Goal: Task Accomplishment & Management: Use online tool/utility

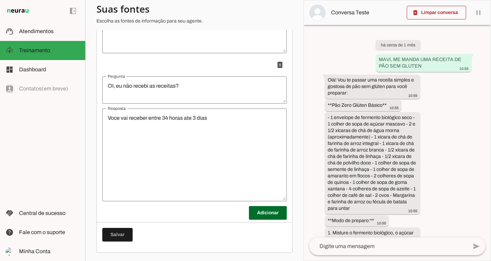
scroll to position [2673, 0]
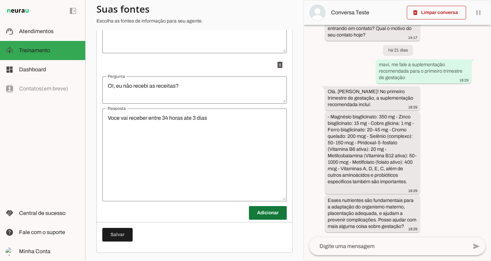
click at [256, 215] on span at bounding box center [268, 212] width 38 height 16
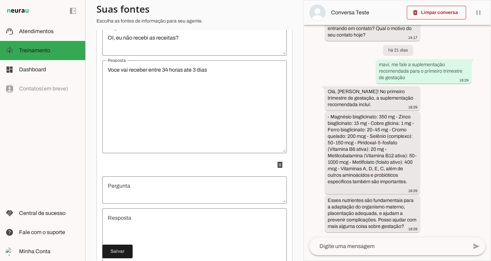
scroll to position [8087, 0]
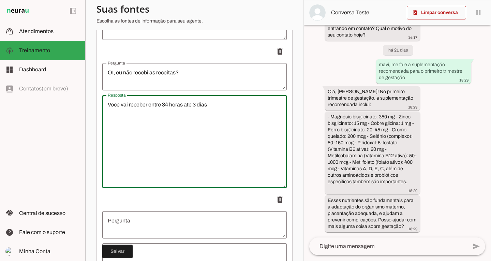
drag, startPoint x: 162, startPoint y: 108, endPoint x: 212, endPoint y: 112, distance: 50.3
click at [212, 112] on textarea "Voce vai receber entre 34 horas ate 3 dias" at bounding box center [194, 142] width 184 height 82
click at [245, 206] on p "delete" at bounding box center [194, 200] width 184 height 14
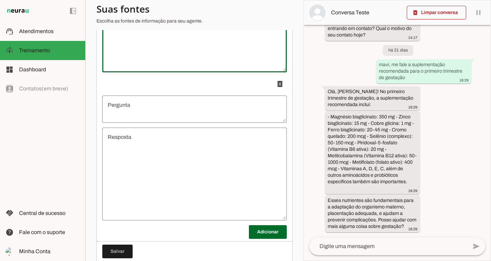
scroll to position [8227, 0]
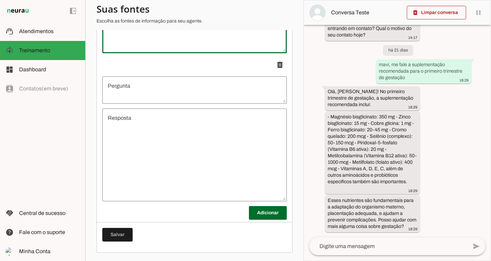
type textarea "Voce vai receber entre 24h a 5 dias úteis"
type md-outlined-text-field "Voce vai receber entre 24h a 5 dias úteis"
click at [271, 218] on span at bounding box center [268, 212] width 38 height 16
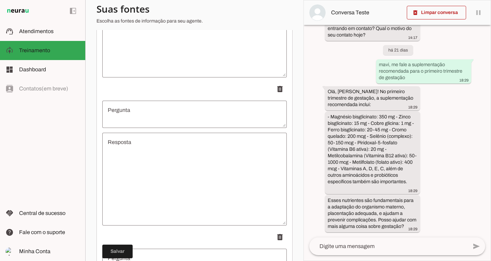
scroll to position [8199, 0]
click at [189, 116] on textarea "Pergunta" at bounding box center [194, 113] width 184 height 16
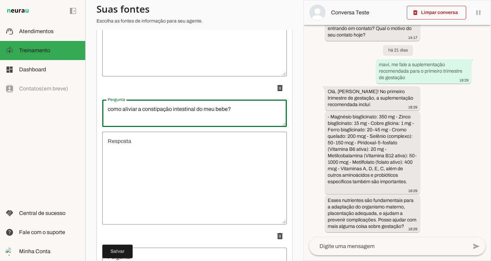
type textarea "como aliviar a constipação intestinal do meu bebe?"
type md-outlined-text-field "como aliviar a constipação intestinal do meu bebe?"
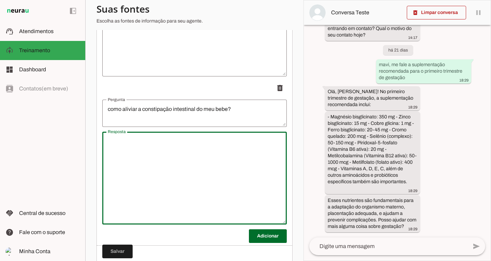
click at [192, 174] on textarea "Resposta" at bounding box center [194, 178] width 184 height 82
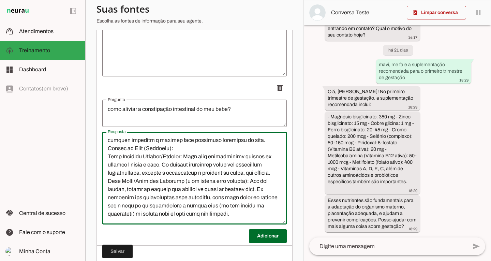
scroll to position [160, 0]
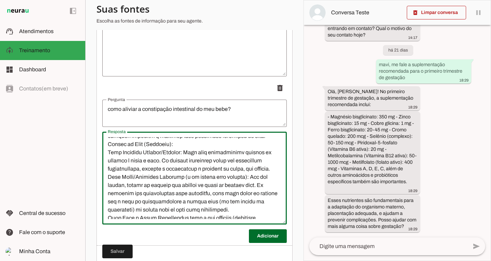
click at [136, 197] on textarea "Resposta" at bounding box center [194, 178] width 184 height 82
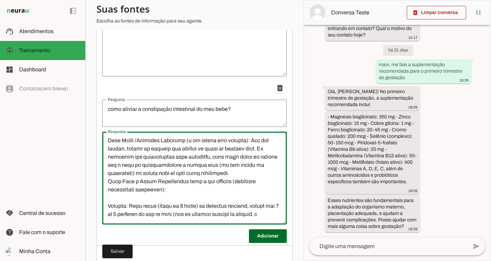
scroll to position [195, 0]
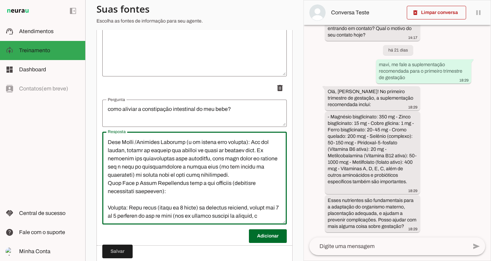
drag, startPoint x: 165, startPoint y: 212, endPoint x: 253, endPoint y: 162, distance: 101.3
click at [253, 162] on textarea "Resposta" at bounding box center [194, 178] width 184 height 82
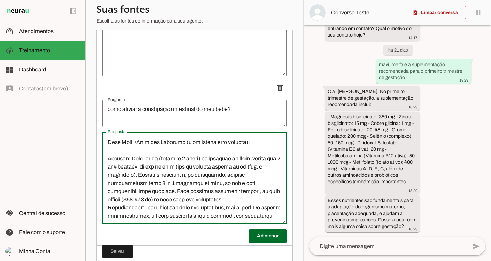
click at [163, 180] on textarea "Resposta" at bounding box center [194, 178] width 184 height 82
click at [136, 159] on textarea "Resposta" at bounding box center [194, 178] width 184 height 82
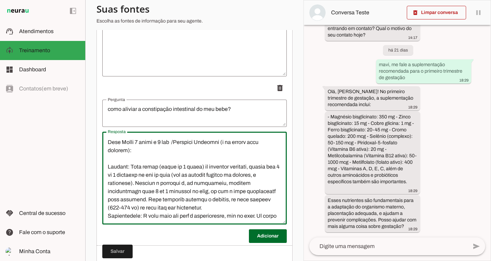
click at [228, 164] on textarea "Resposta" at bounding box center [194, 178] width 184 height 82
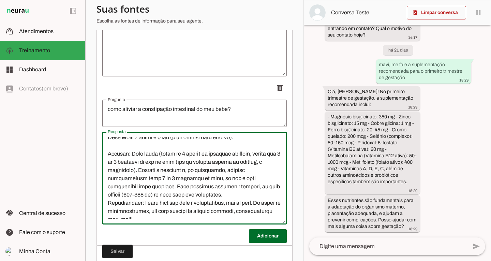
scroll to position [211, 0]
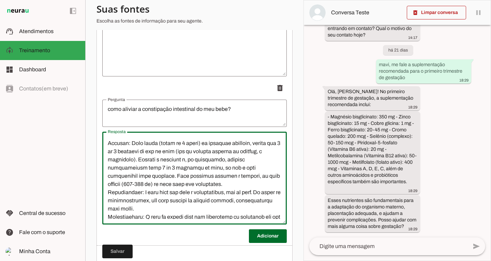
drag, startPoint x: 105, startPoint y: 179, endPoint x: 195, endPoint y: 213, distance: 96.1
click at [195, 213] on textarea "Resposta" at bounding box center [194, 178] width 184 height 82
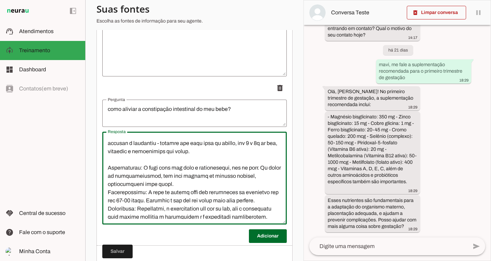
click at [106, 165] on textarea "Resposta" at bounding box center [194, 178] width 184 height 82
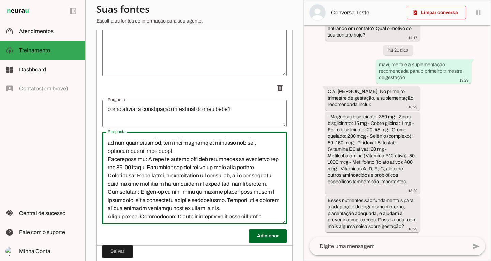
scroll to position [237, 0]
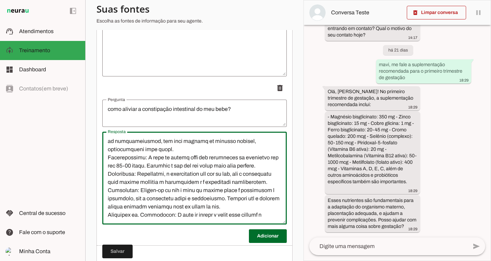
drag, startPoint x: 263, startPoint y: 155, endPoint x: 262, endPoint y: 170, distance: 14.7
click at [262, 170] on textarea "Resposta" at bounding box center [194, 178] width 184 height 82
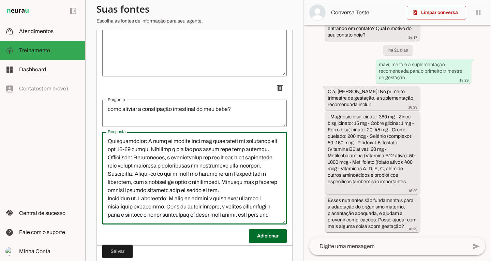
click at [226, 188] on textarea "Resposta" at bounding box center [194, 178] width 184 height 82
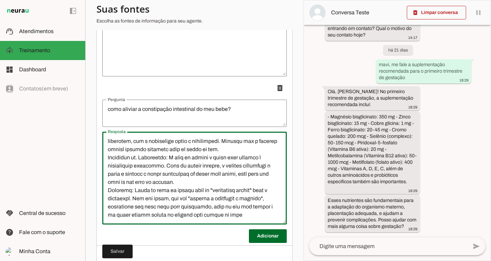
scroll to position [311, 0]
type textarea "💧 Lore ip Dolors: A Consect Adipisc e Seddoe T inci ut labore etdolore magn al …"
type md-outlined-text-field "💧 Lore ip Dolors: A Consect Adipisc e Seddoe T inci ut labore etdolore magn al …"
click at [262, 241] on span at bounding box center [268, 236] width 38 height 16
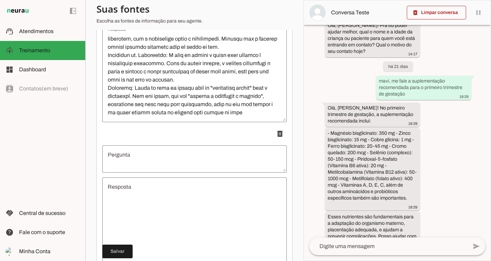
scroll to position [2673, 0]
